Goal: Check status: Check status

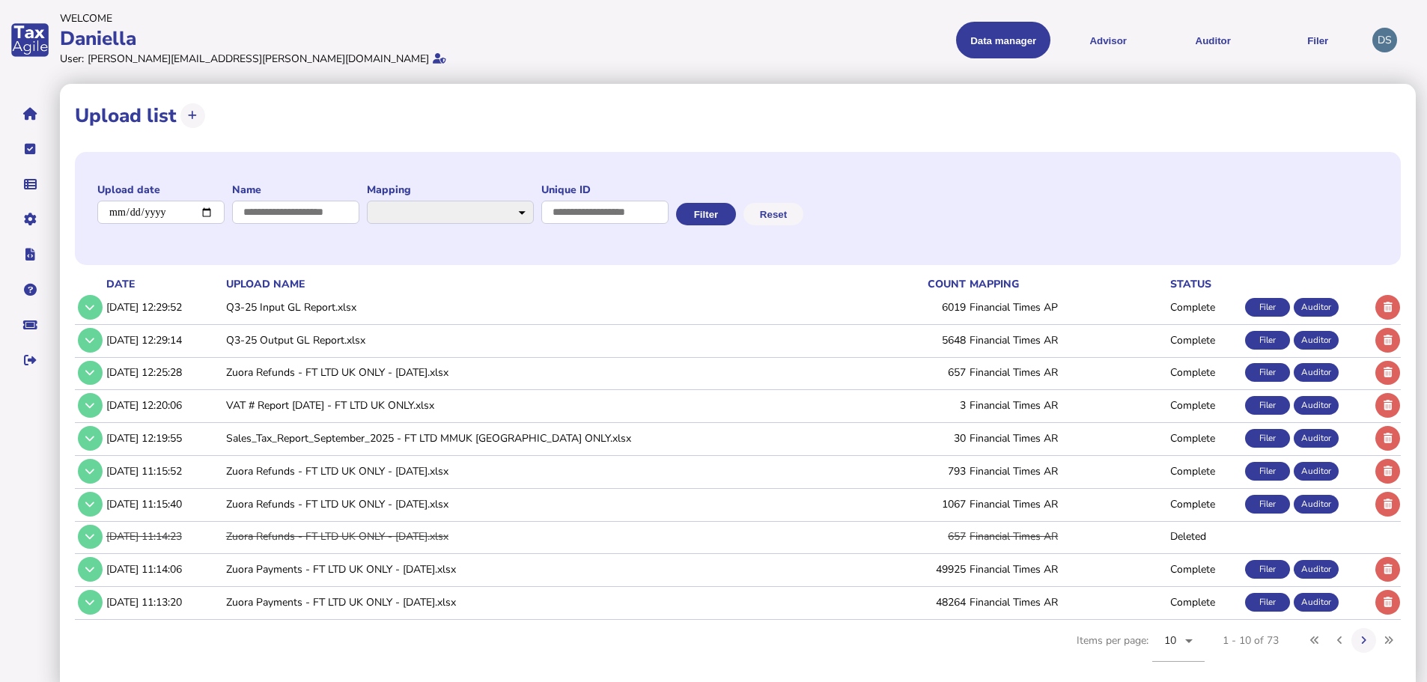
click at [792, 49] on menu "Data manager VAT Transaction list Upload list Advisor VAT Advisor for VAT Check…" at bounding box center [1040, 40] width 649 height 37
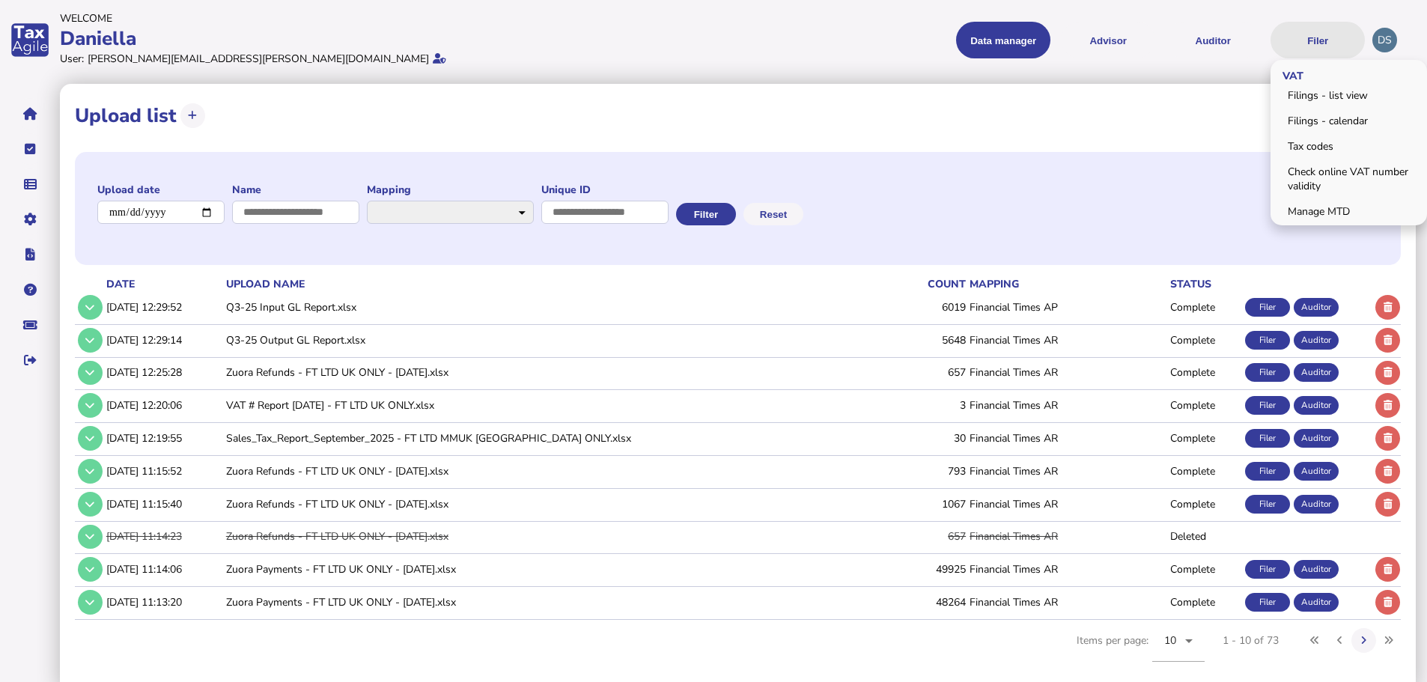
click at [1314, 50] on button "Filer" at bounding box center [1317, 40] width 94 height 37
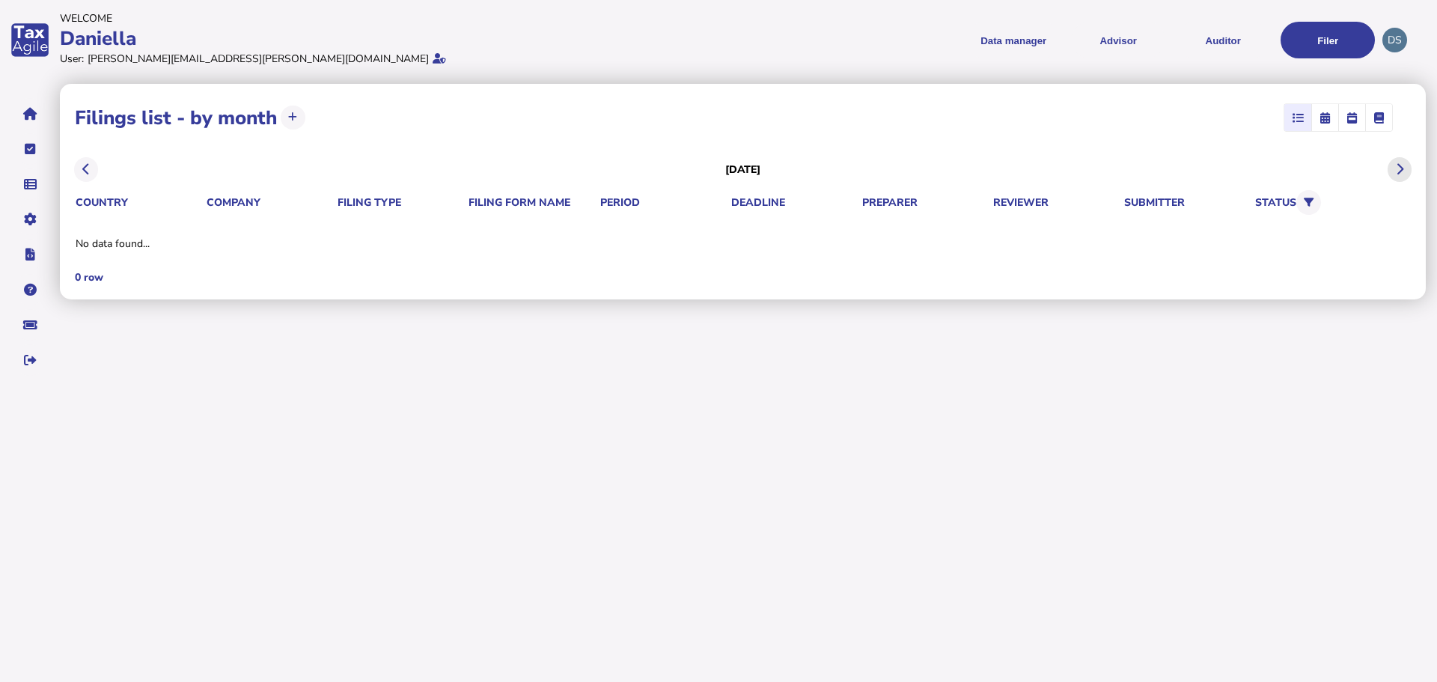
click at [1404, 165] on button at bounding box center [1400, 169] width 25 height 25
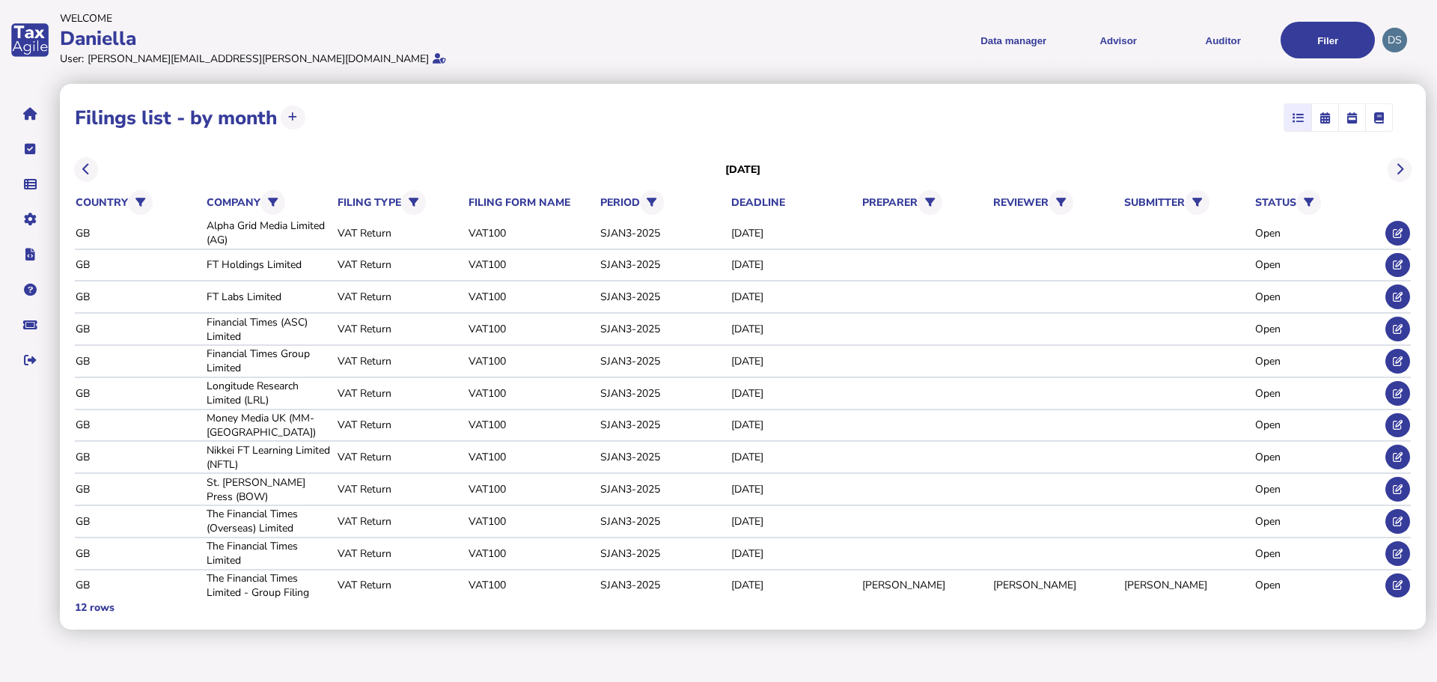
click at [565, 125] on div "**********" at bounding box center [743, 117] width 1336 height 37
click at [1407, 558] on button at bounding box center [1398, 553] width 25 height 25
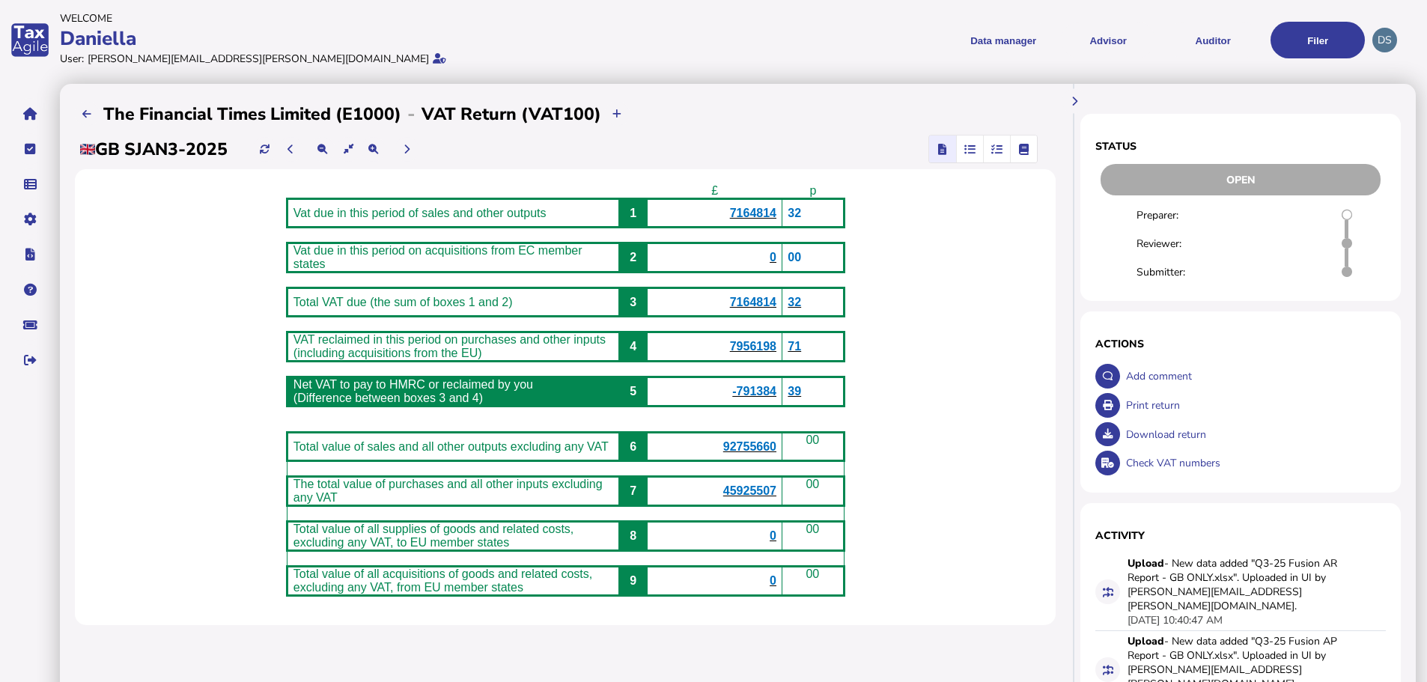
click at [979, 516] on div "£ p Vat due in this period of sales and other outputs 1 7164814 32 Vat due in t…" at bounding box center [565, 397] width 981 height 456
drag, startPoint x: 874, startPoint y: 42, endPoint x: 708, endPoint y: 41, distance: 165.4
click at [874, 42] on menu "Data manager VAT Transaction list Upload list Advisor VAT Advisor for VAT Check…" at bounding box center [1040, 40] width 649 height 37
click at [677, 41] on div "Daniella" at bounding box center [384, 38] width 649 height 26
click at [681, 47] on div "Daniella" at bounding box center [384, 38] width 649 height 26
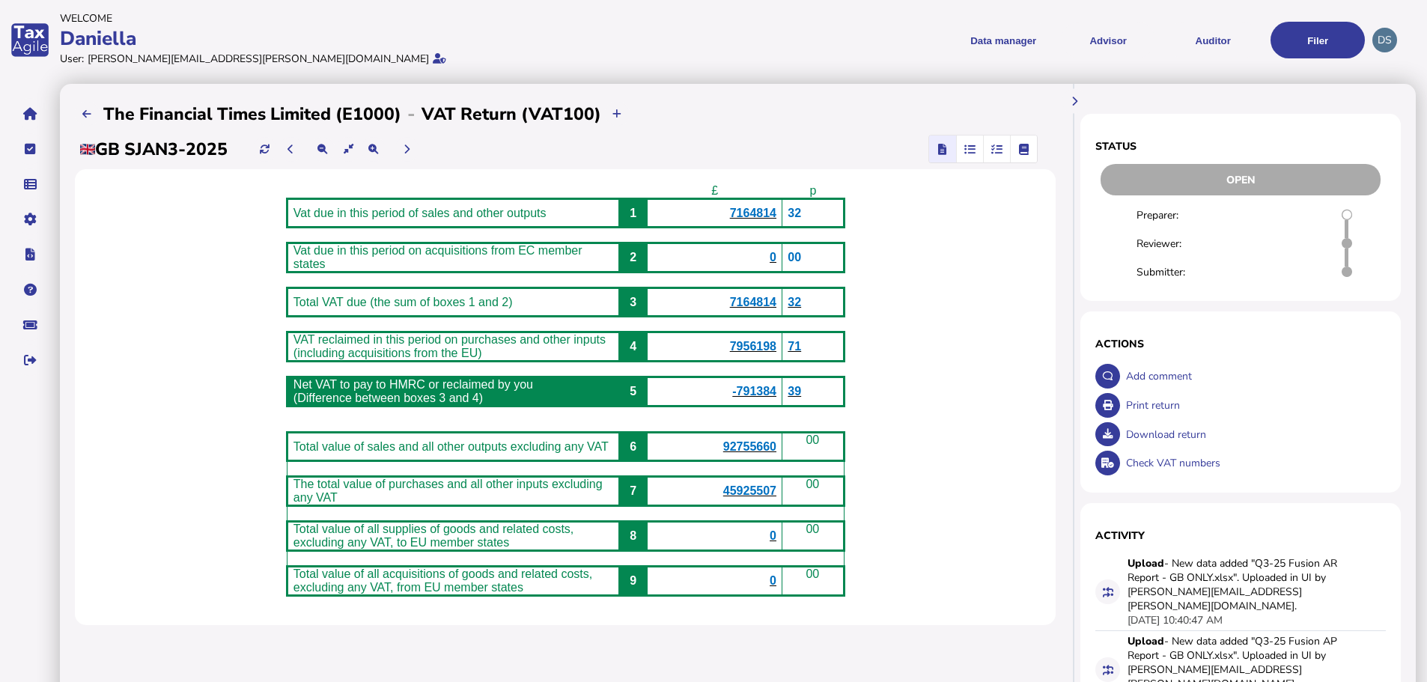
click at [691, 98] on div "**********" at bounding box center [565, 483] width 1011 height 799
click at [871, 58] on menu "Data manager VAT Transaction list Upload list Advisor VAT Advisor for VAT Check…" at bounding box center [1040, 40] width 649 height 37
drag, startPoint x: 835, startPoint y: 80, endPoint x: 868, endPoint y: 84, distance: 33.1
click at [835, 80] on div "**********" at bounding box center [743, 488] width 1367 height 817
click at [1022, 388] on div "£ p Vat due in this period of sales and other outputs 1 7164814 32 Vat due in t…" at bounding box center [565, 397] width 981 height 456
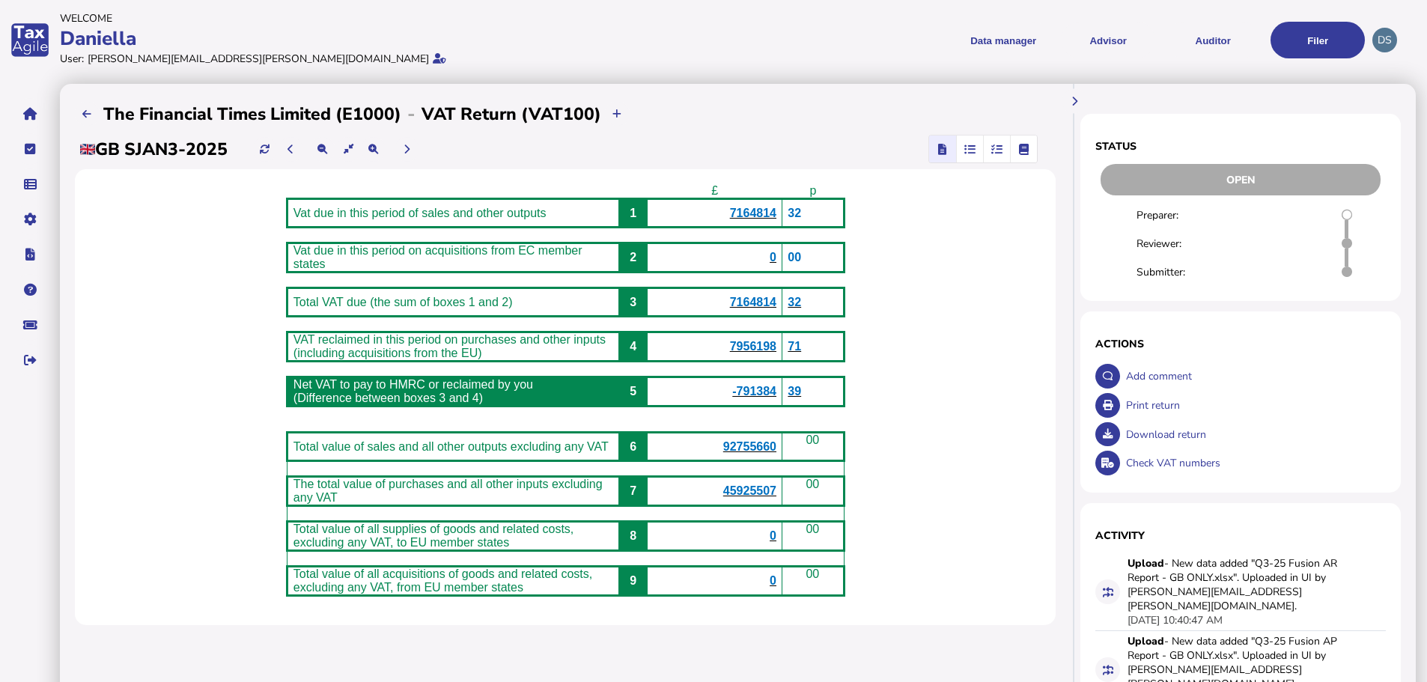
click at [740, 70] on header "Welcome Daniella User: [PERSON_NAME][EMAIL_ADDRESS][PERSON_NAME][DOMAIN_NAME] D…" at bounding box center [736, 39] width 1352 height 65
click at [799, 48] on menu "Data manager VAT Transaction list Upload list Advisor VAT Advisor for VAT Check…" at bounding box center [1040, 40] width 649 height 37
